Goal: Transaction & Acquisition: Purchase product/service

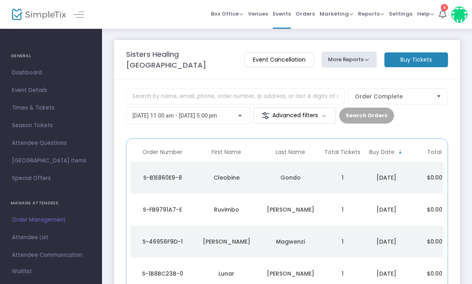
click at [418, 63] on m-button "Buy Tickets" at bounding box center [416, 59] width 64 height 15
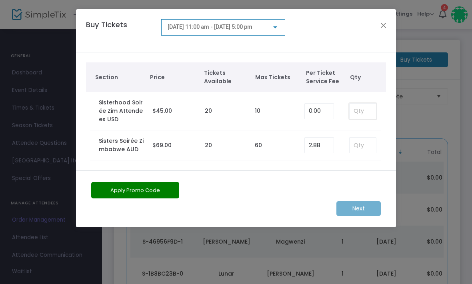
click at [362, 109] on input at bounding box center [362, 110] width 26 height 15
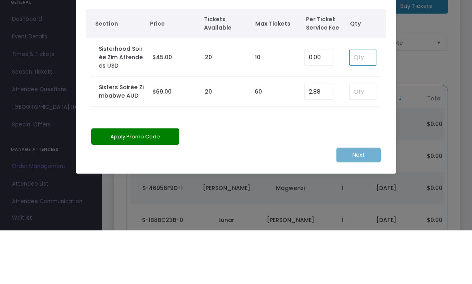
click at [471, 54] on ngb-modal-window "Buy Tickets [DATE] 11:00 am - [DATE] 5:00 pm Section Price Tickets Available Ma…" at bounding box center [236, 142] width 472 height 284
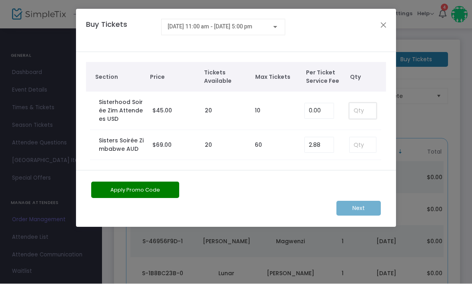
click at [350, 112] on input at bounding box center [362, 110] width 26 height 15
click at [350, 112] on div "Section Price Tickets Available Max Tickets Per Ticket Service Fee Qty Sisterho…" at bounding box center [236, 111] width 320 height 118
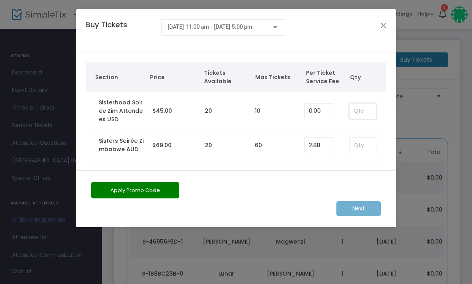
click at [354, 115] on input at bounding box center [362, 110] width 26 height 15
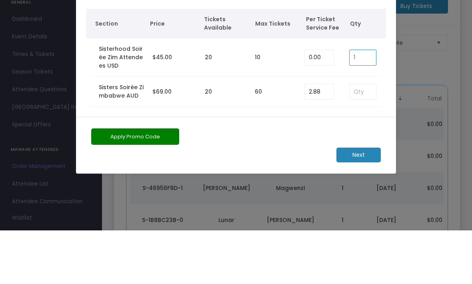
type input "1"
click at [421, 76] on ngb-modal-window "Buy Tickets [DATE] 11:00 am - [DATE] 5:00 pm Section Price Tickets Available Ma…" at bounding box center [236, 142] width 472 height 284
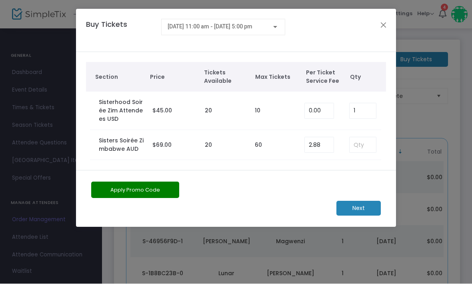
click at [140, 191] on button "Apply Promo Code" at bounding box center [135, 190] width 88 height 16
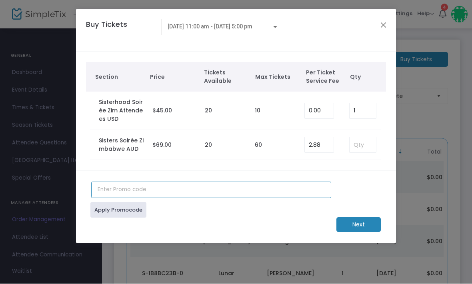
click at [134, 193] on input "text" at bounding box center [211, 190] width 240 height 16
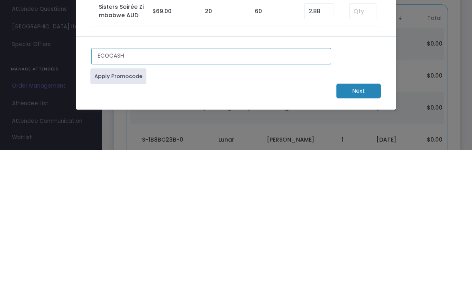
type input "ECOCASH"
click at [126, 202] on link "Apply Promocode" at bounding box center [118, 210] width 56 height 16
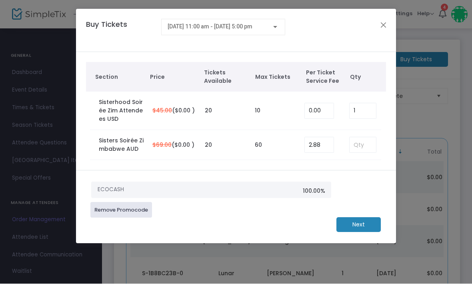
click at [366, 224] on m-button "Next" at bounding box center [358, 224] width 44 height 15
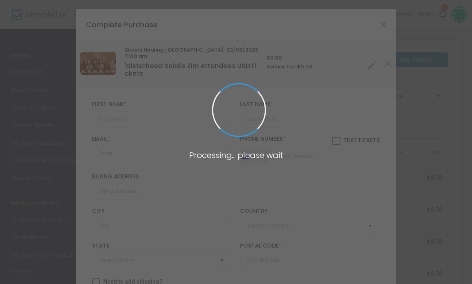
type input "[GEOGRAPHIC_DATA]"
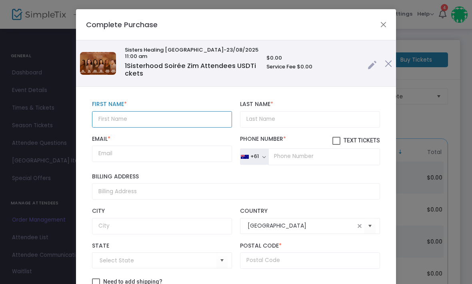
click at [144, 125] on input "text" at bounding box center [162, 119] width 140 height 16
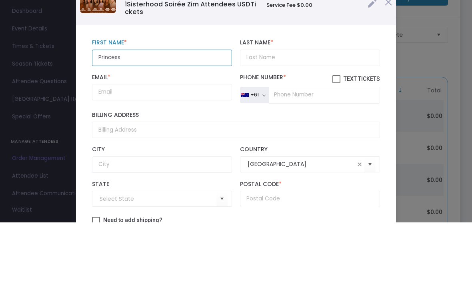
type input "Princess"
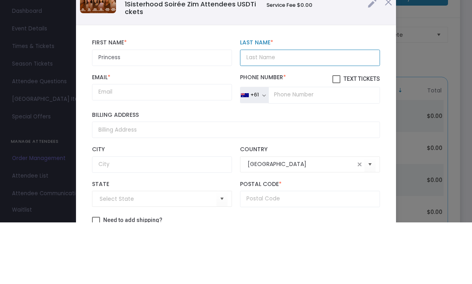
click at [278, 111] on input "Last Name *" at bounding box center [310, 119] width 140 height 16
type input "Chipembe"
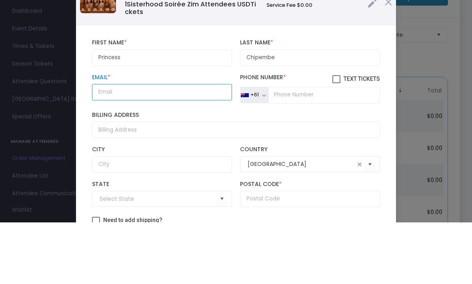
click at [153, 145] on input "Email *" at bounding box center [162, 153] width 140 height 16
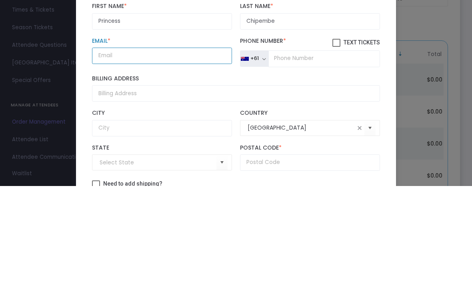
type input "p"
